Goal: Entertainment & Leisure: Consume media (video, audio)

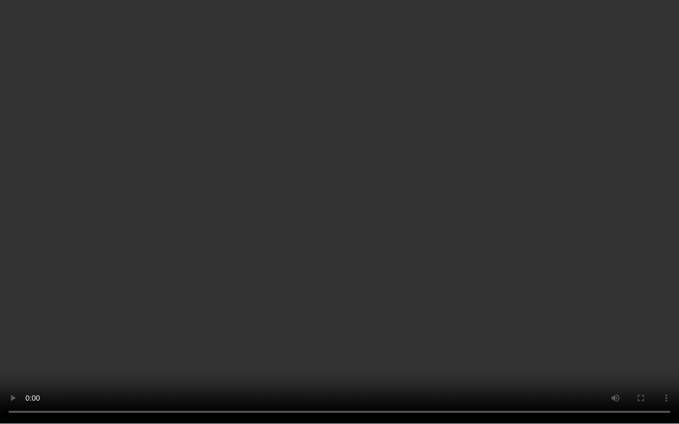
click at [599, 270] on video at bounding box center [339, 212] width 679 height 424
click at [606, 324] on video at bounding box center [339, 212] width 679 height 424
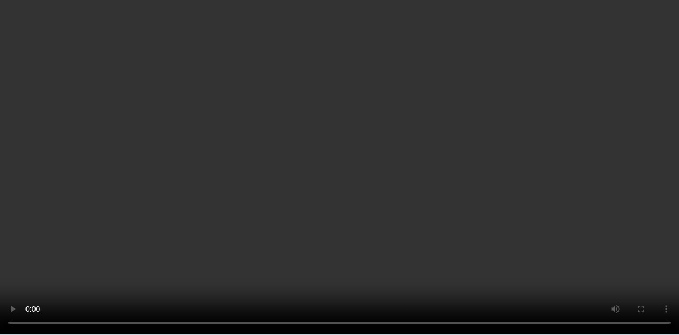
scroll to position [53, 0]
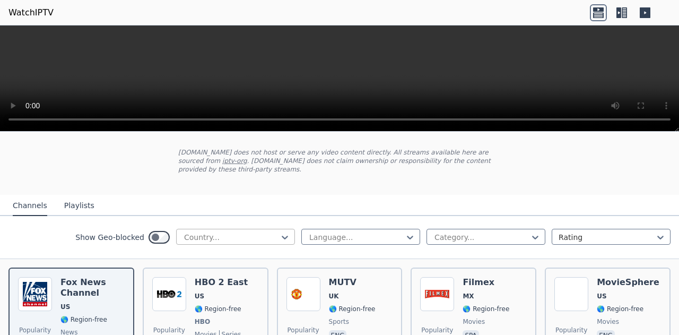
click at [239, 232] on div at bounding box center [231, 237] width 97 height 11
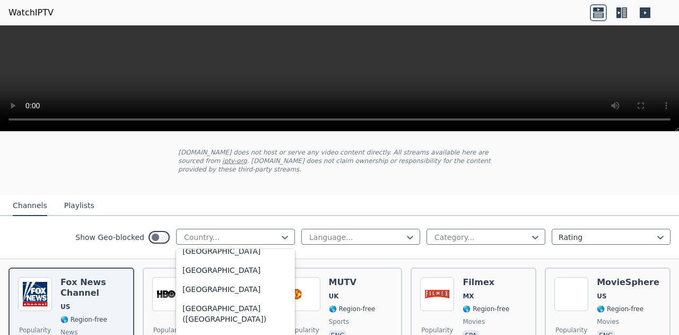
scroll to position [2440, 0]
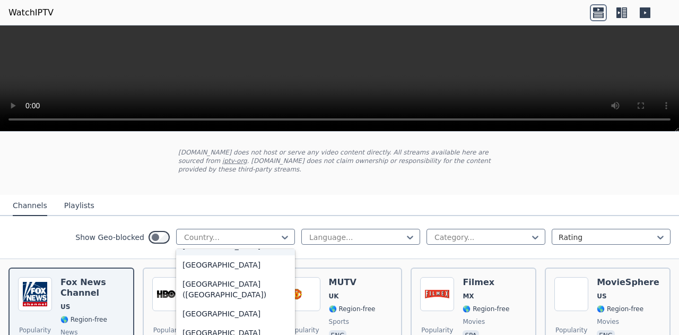
click at [213, 249] on div "[GEOGRAPHIC_DATA]" at bounding box center [235, 245] width 119 height 19
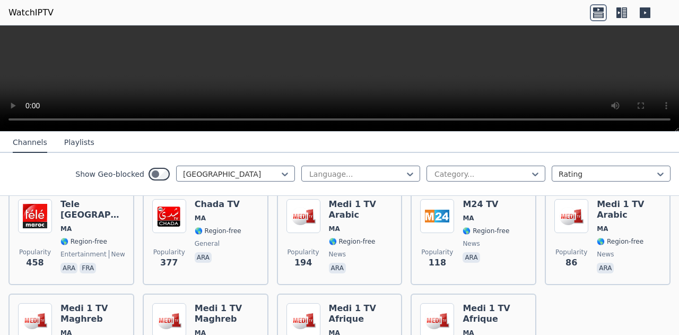
scroll to position [115, 0]
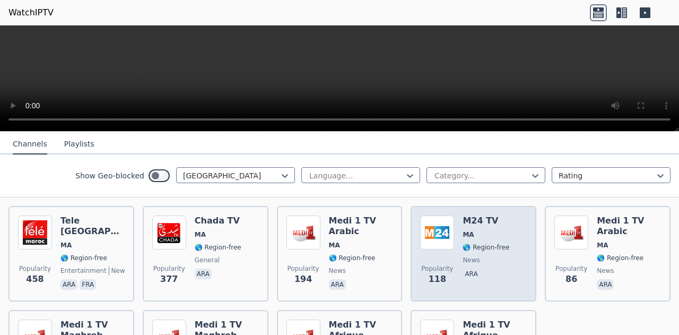
click at [462, 230] on span "MA" at bounding box center [467, 234] width 11 height 8
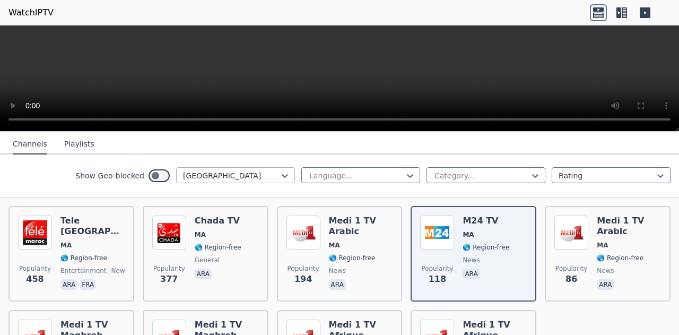
click at [243, 176] on div at bounding box center [231, 175] width 97 height 11
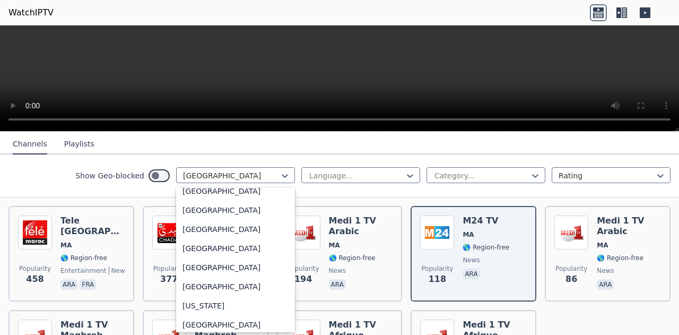
scroll to position [1243, 0]
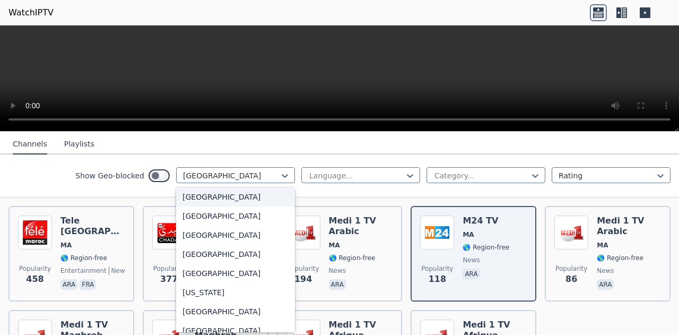
click at [216, 206] on div "[GEOGRAPHIC_DATA]" at bounding box center [235, 196] width 119 height 19
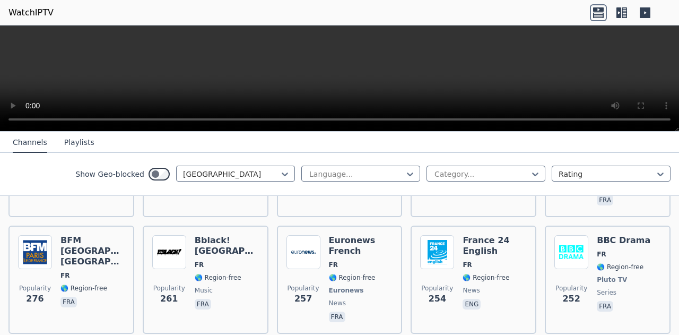
scroll to position [539, 0]
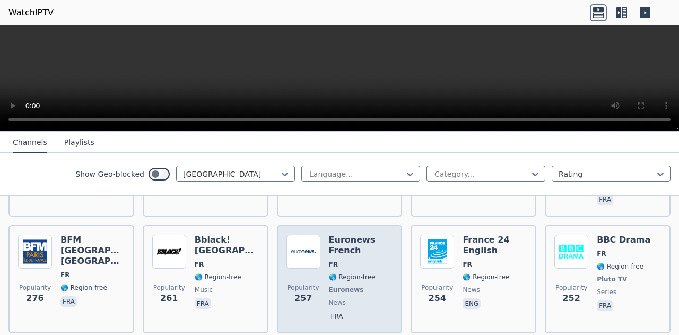
click at [329, 238] on h6 "Euronews French" at bounding box center [361, 244] width 64 height 21
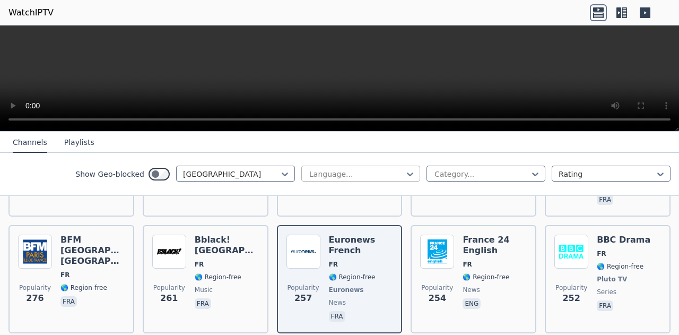
click at [383, 173] on div at bounding box center [356, 174] width 97 height 11
click at [384, 172] on div at bounding box center [356, 174] width 97 height 11
click at [459, 179] on div "Category..." at bounding box center [485, 173] width 119 height 16
click at [469, 172] on div at bounding box center [481, 174] width 97 height 11
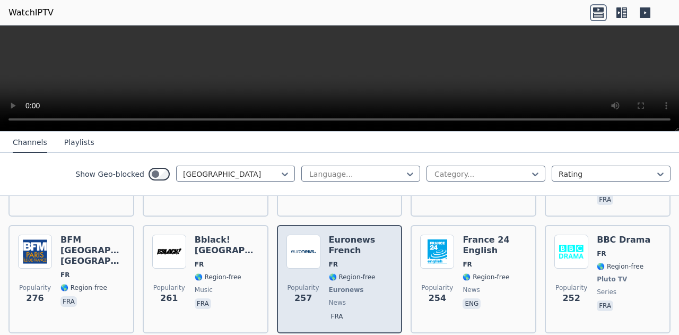
click at [361, 273] on span "🌎 Region-free" at bounding box center [352, 277] width 47 height 8
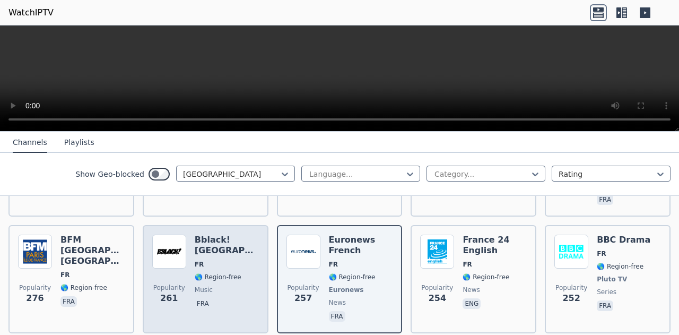
click at [154, 256] on img at bounding box center [169, 251] width 34 height 34
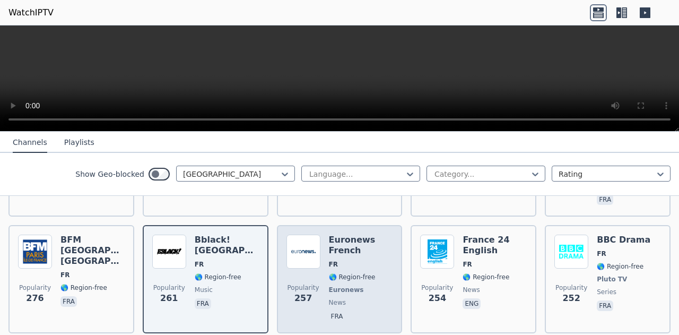
click at [324, 257] on div "Popularity 257 Euronews French FR 🌎 Region-free Euronews news fra" at bounding box center [339, 278] width 107 height 89
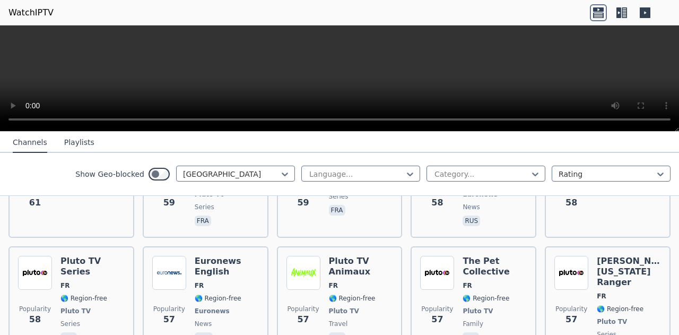
scroll to position [2607, 0]
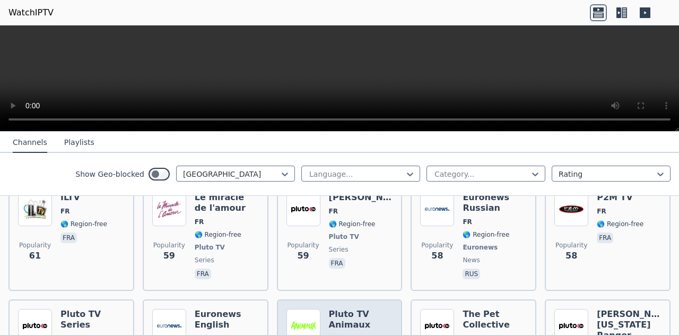
click at [337, 309] on h6 "Pluto TV Animaux" at bounding box center [361, 319] width 64 height 21
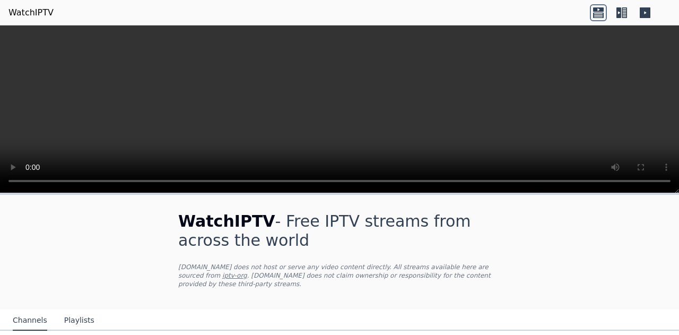
scroll to position [106, 0]
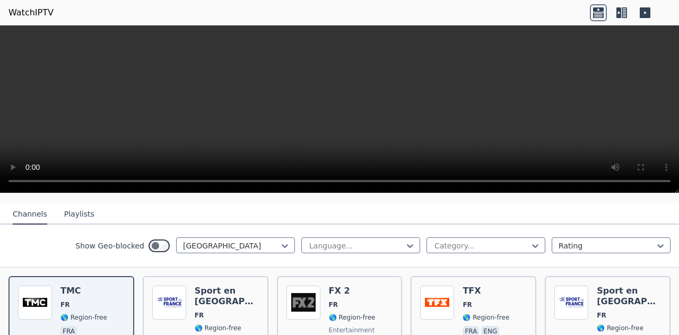
click at [622, 14] on icon at bounding box center [624, 12] width 5 height 11
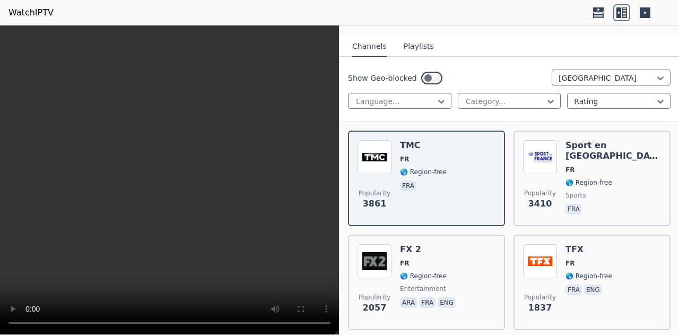
click at [644, 11] on icon at bounding box center [645, 12] width 11 height 11
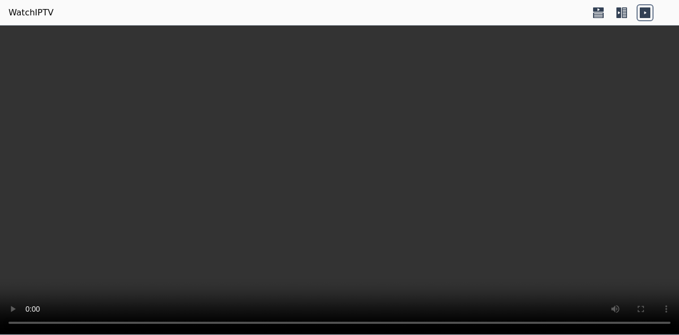
click at [619, 12] on icon at bounding box center [618, 12] width 5 height 11
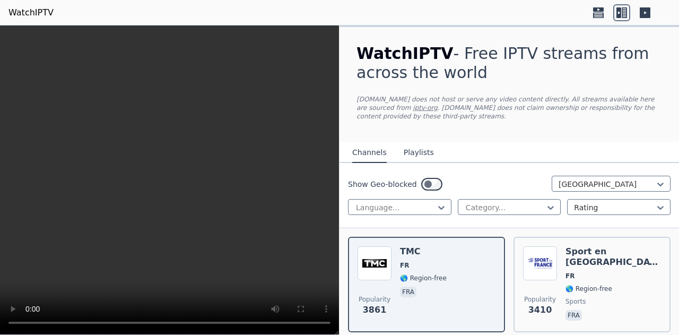
click at [411, 152] on button "Playlists" at bounding box center [419, 153] width 30 height 20
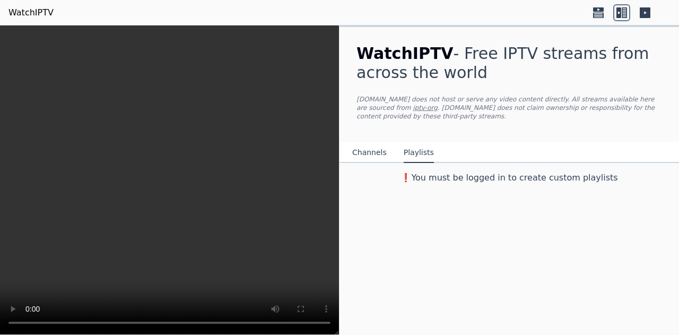
click at [364, 144] on button "Channels" at bounding box center [369, 153] width 34 height 20
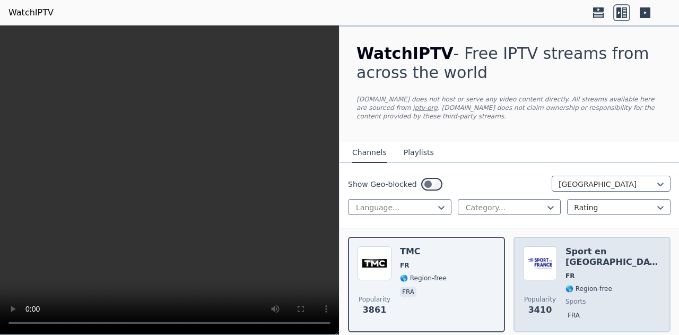
click at [583, 270] on div "Sport en France FR 🌎 Region-free sports fra" at bounding box center [612, 284] width 95 height 76
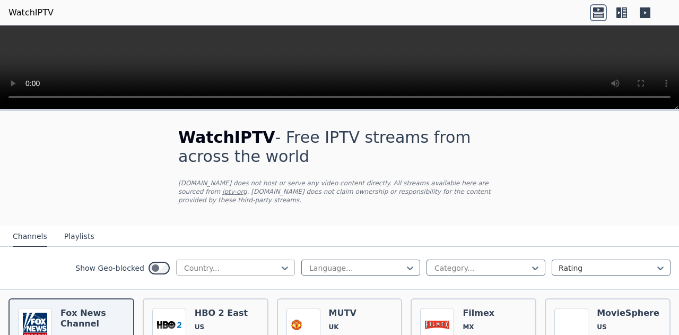
click at [255, 263] on div at bounding box center [231, 268] width 97 height 11
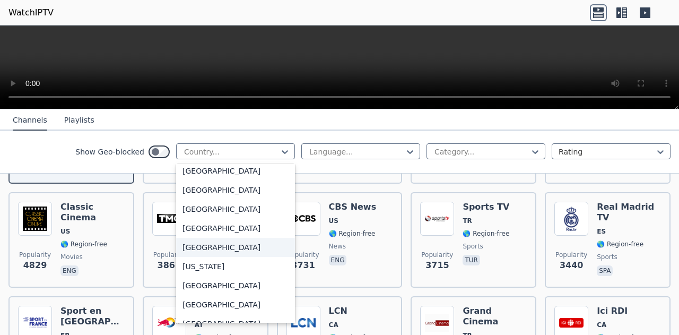
scroll to position [1220, 0]
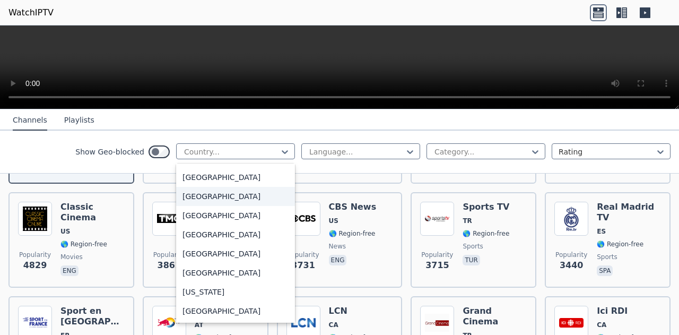
click at [189, 204] on div "[GEOGRAPHIC_DATA]" at bounding box center [235, 196] width 119 height 19
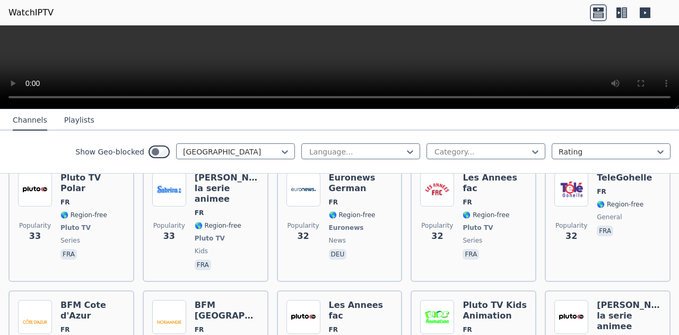
scroll to position [3553, 0]
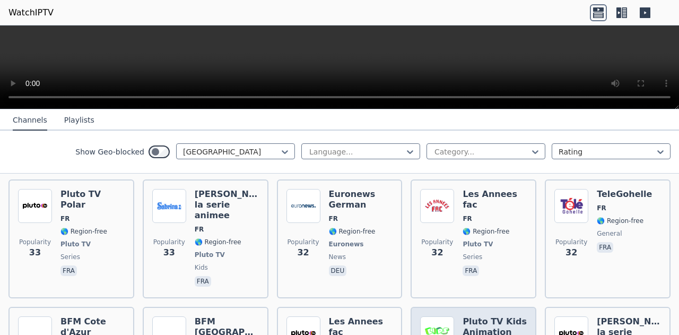
click at [482, 316] on h6 "Pluto TV Kids Animation" at bounding box center [494, 326] width 64 height 21
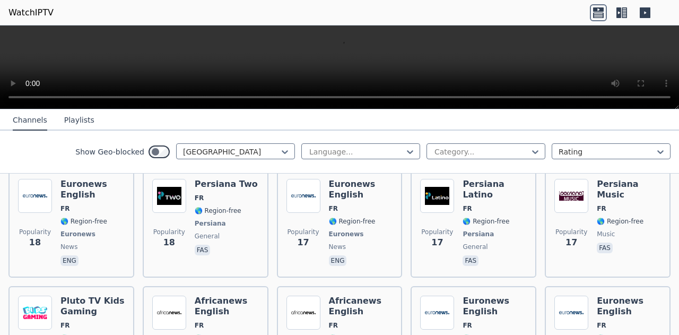
scroll to position [4751, 0]
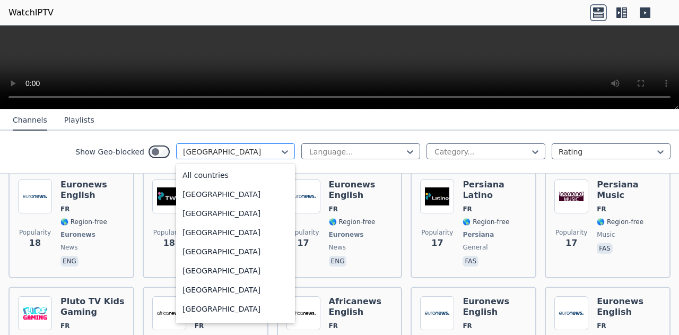
click at [250, 152] on div at bounding box center [231, 151] width 97 height 11
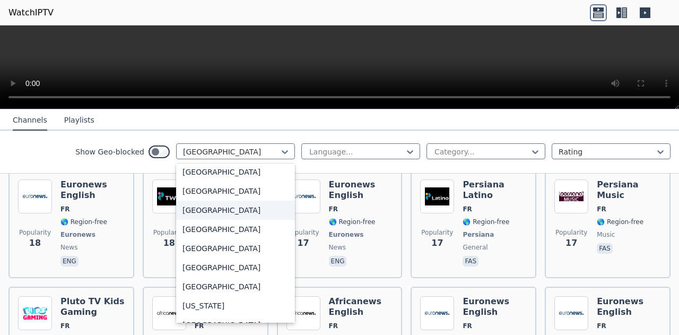
scroll to position [2781, 0]
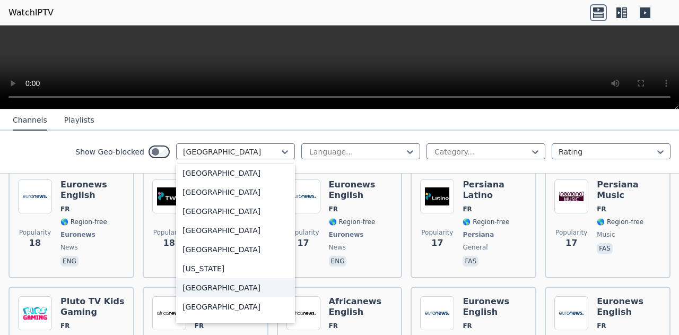
click at [224, 286] on div "Qatar" at bounding box center [235, 287] width 119 height 19
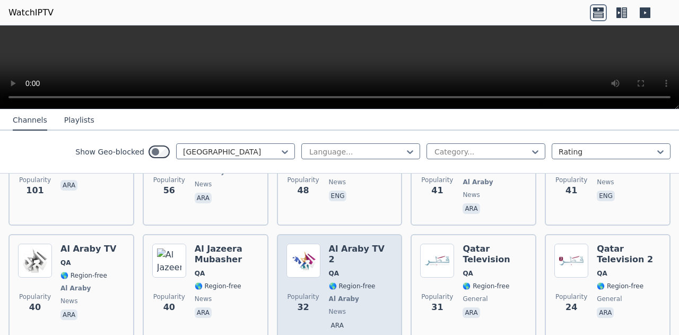
scroll to position [410, 0]
